Goal: Task Accomplishment & Management: Manage account settings

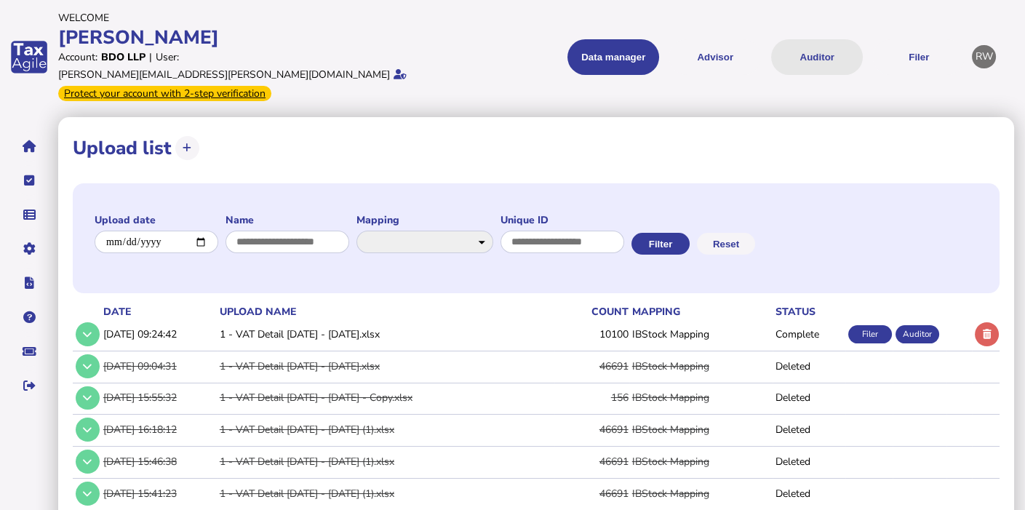
click at [818, 47] on button "Auditor" at bounding box center [817, 57] width 92 height 36
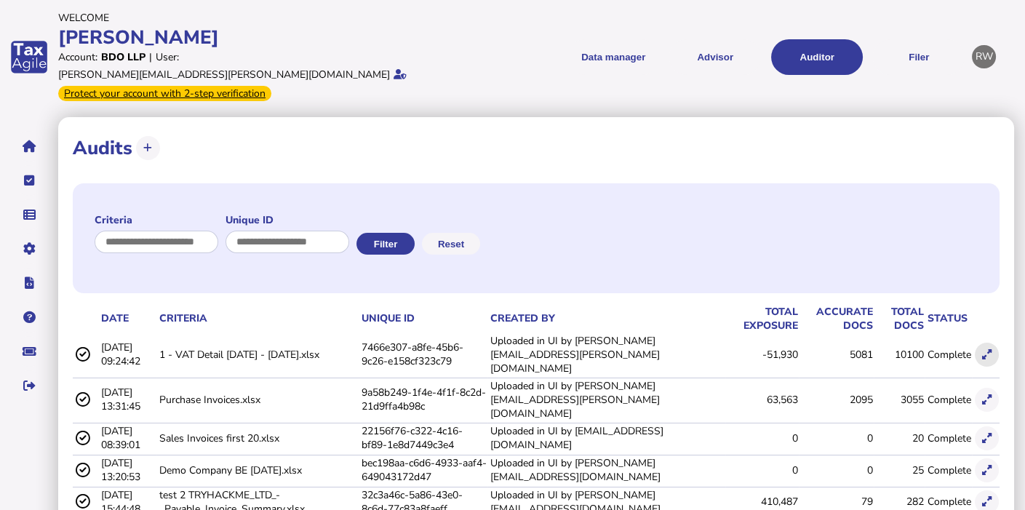
click at [989, 350] on icon at bounding box center [986, 354] width 9 height 9
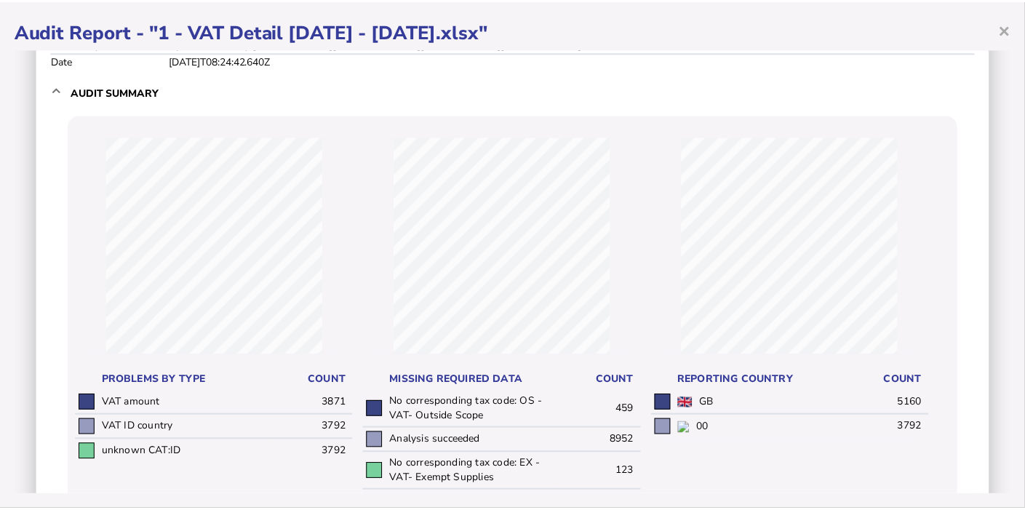
scroll to position [61, 0]
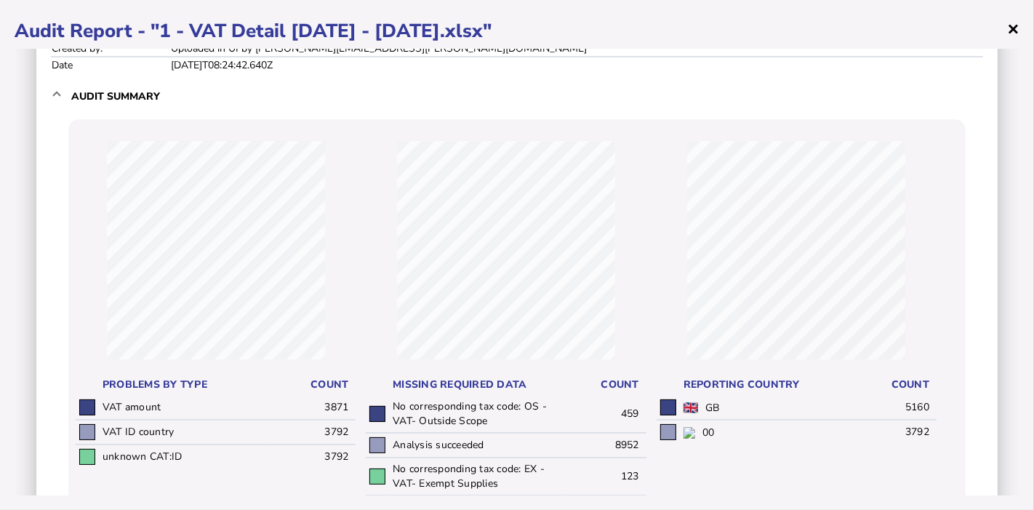
click at [1017, 20] on span "×" at bounding box center [1013, 29] width 12 height 28
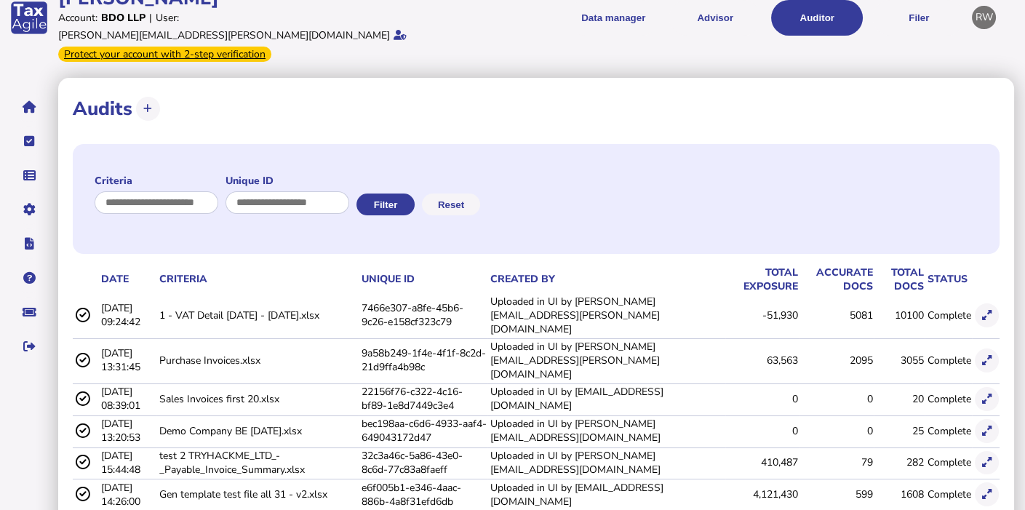
scroll to position [0, 0]
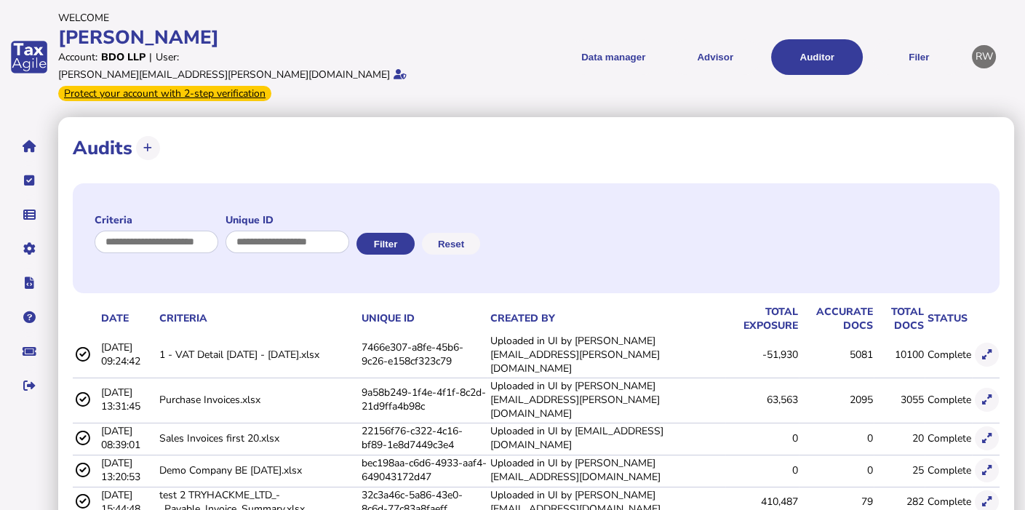
click at [25, 215] on icon "navigate application pages" at bounding box center [29, 215] width 12 height 1
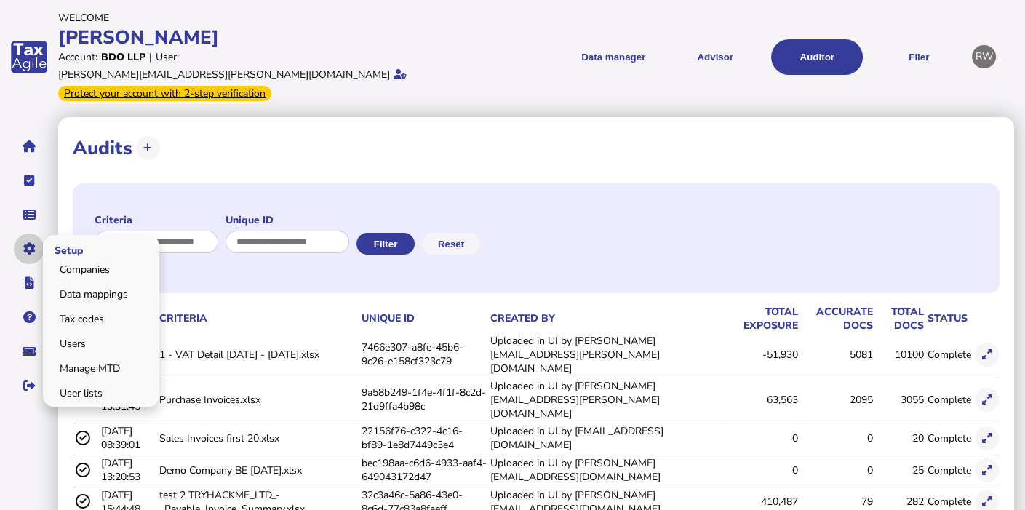
click at [29, 249] on icon "navigate application pages" at bounding box center [29, 249] width 12 height 1
click at [29, 317] on icon "navigate application pages" at bounding box center [29, 317] width 12 height 1
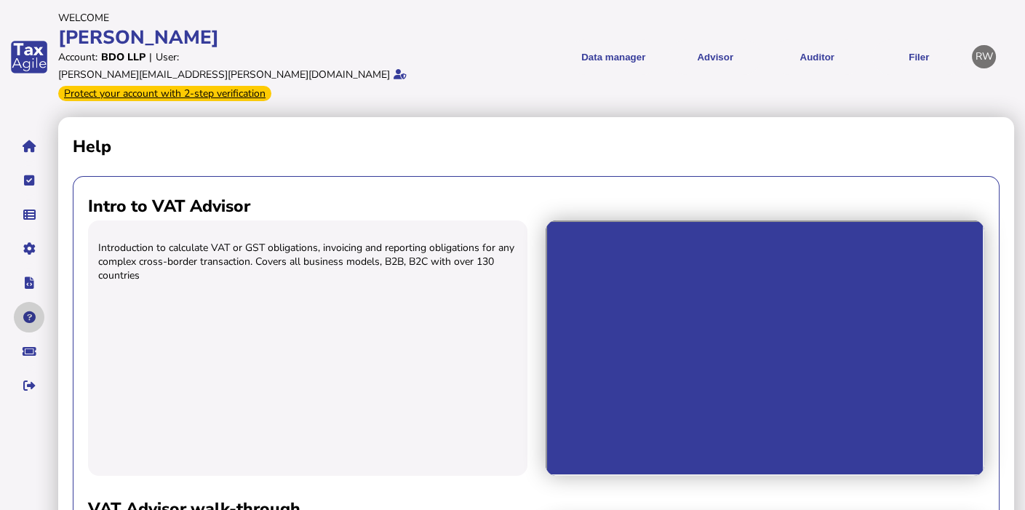
click at [29, 283] on icon "navigate application pages" at bounding box center [29, 283] width 9 height 1
click at [30, 351] on icon "navigate application pages" at bounding box center [30, 351] width 14 height 1
click at [29, 180] on icon "navigate application pages" at bounding box center [29, 180] width 11 height 1
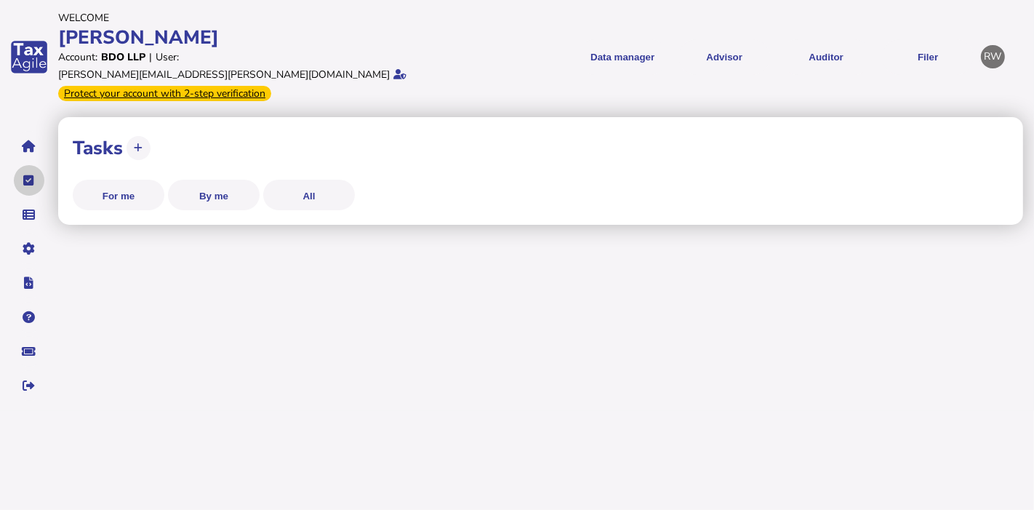
select select "**********"
select select "********"
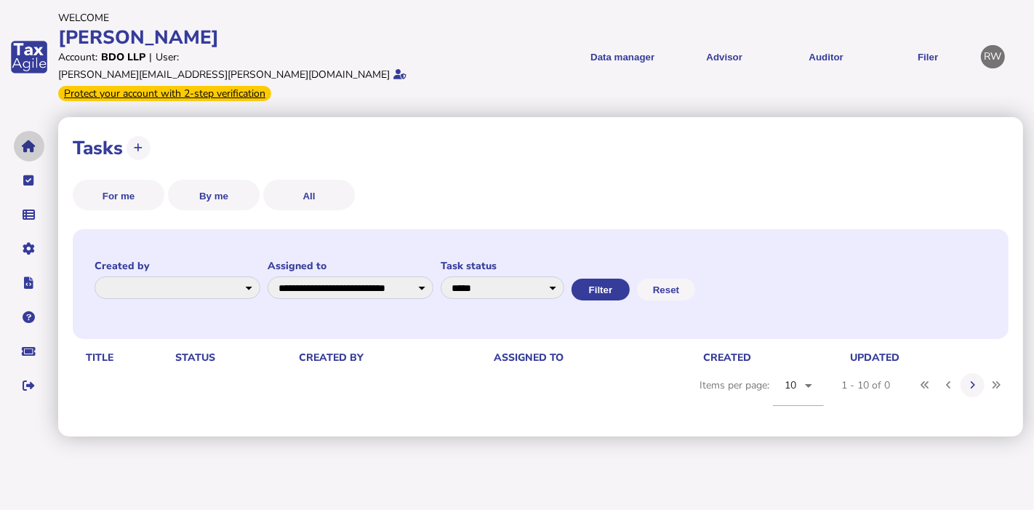
click at [29, 146] on icon "navigate application pages" at bounding box center [30, 146] width 14 height 1
